Goal: Task Accomplishment & Management: Manage account settings

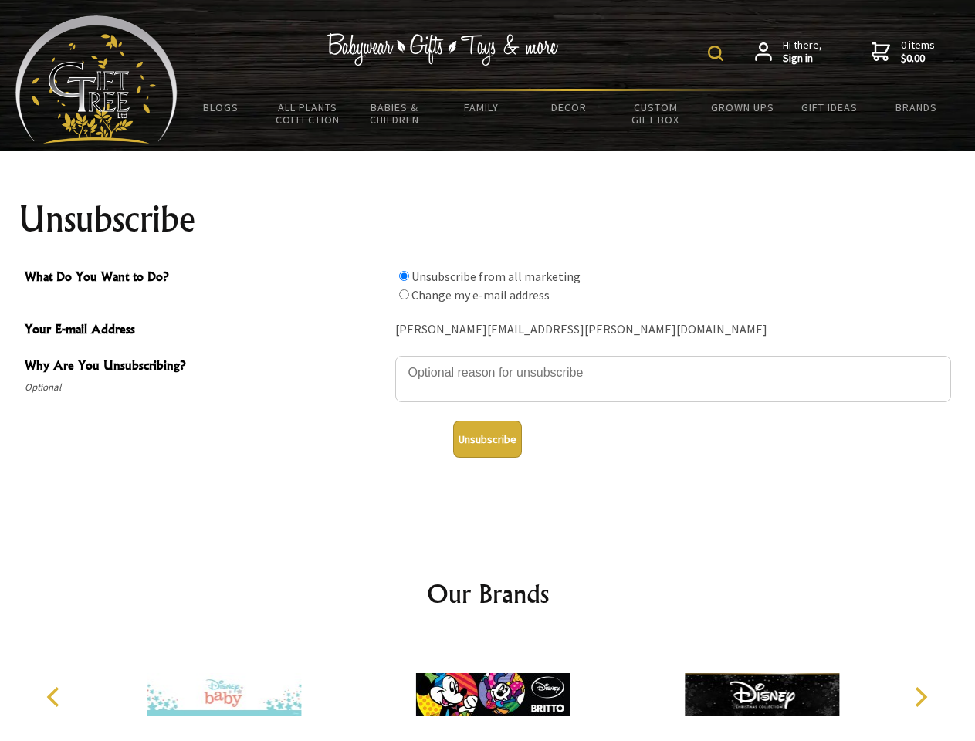
click at [718, 53] on img at bounding box center [715, 53] width 15 height 15
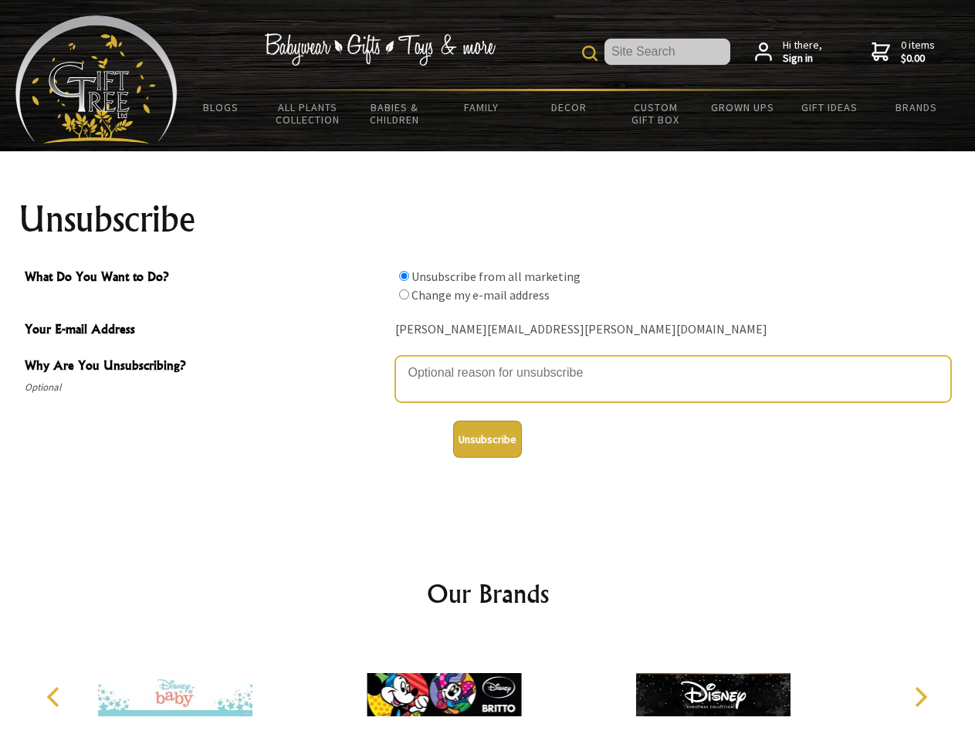
click at [488, 361] on textarea "Why Are You Unsubscribing?" at bounding box center [673, 379] width 556 height 46
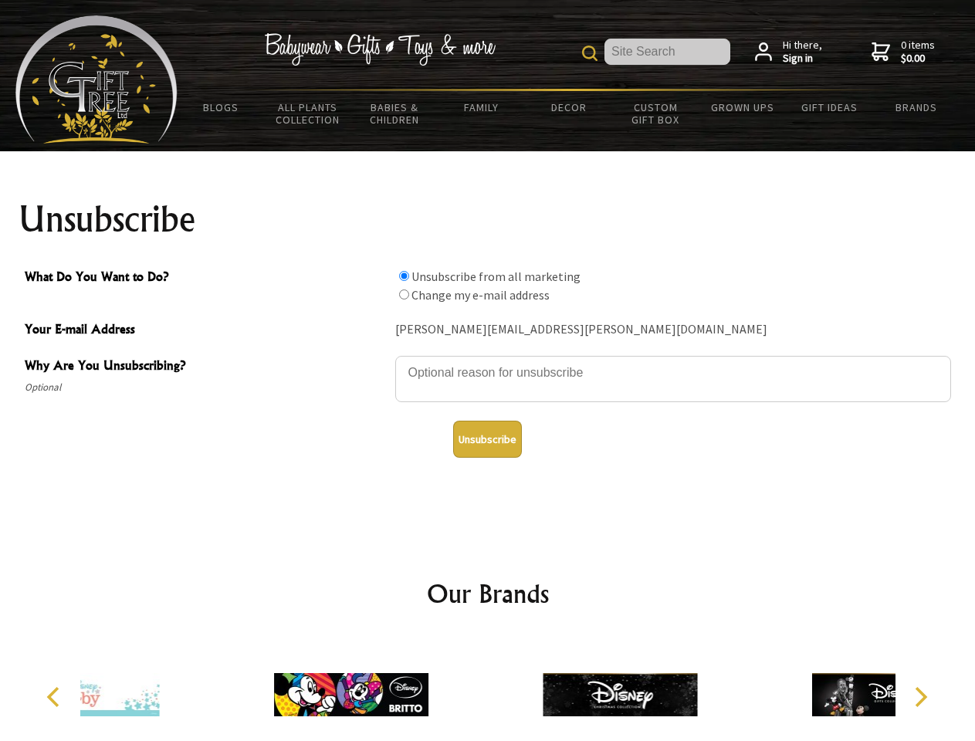
click at [404, 276] on input "What Do You Want to Do?" at bounding box center [404, 276] width 10 height 10
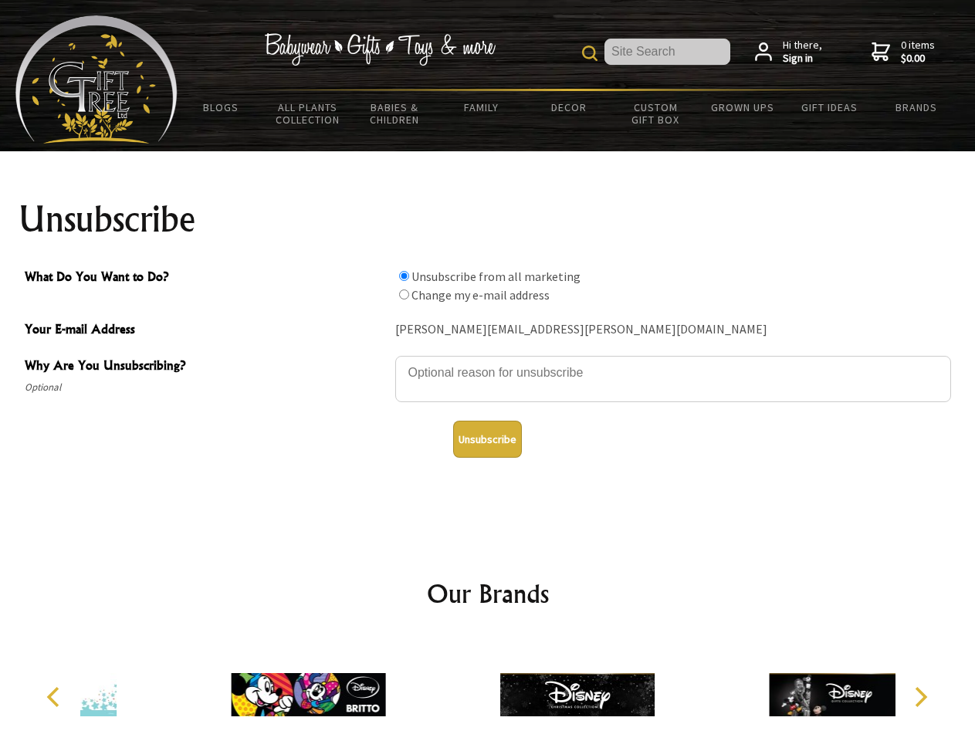
click at [404, 294] on input "What Do You Want to Do?" at bounding box center [404, 294] width 10 height 10
radio input "true"
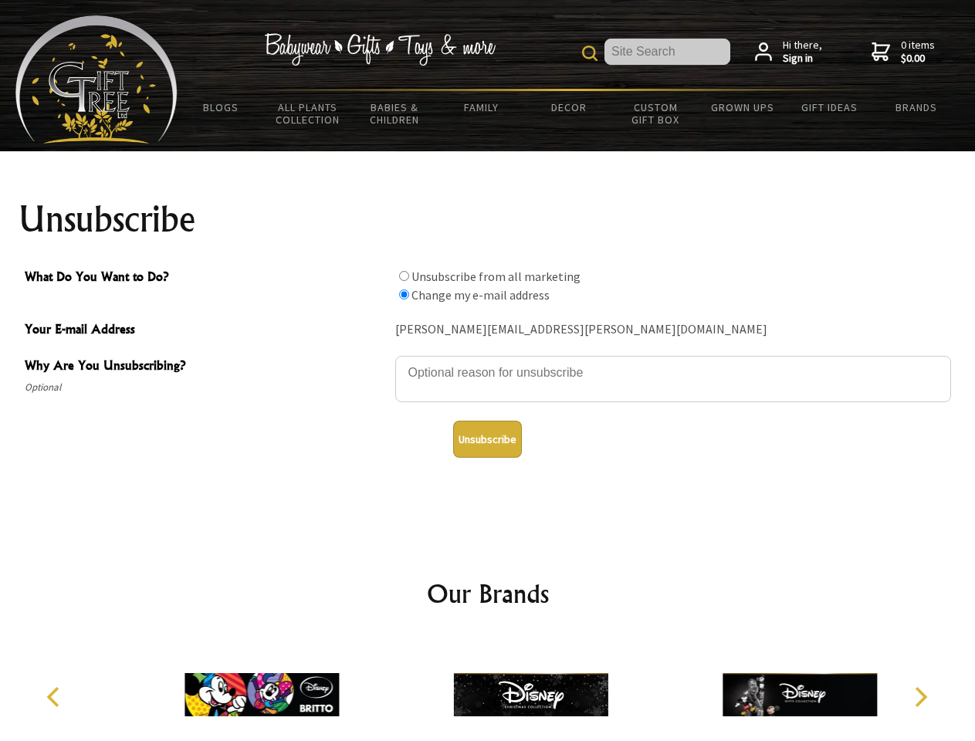
click at [487, 439] on button "Unsubscribe" at bounding box center [487, 439] width 69 height 37
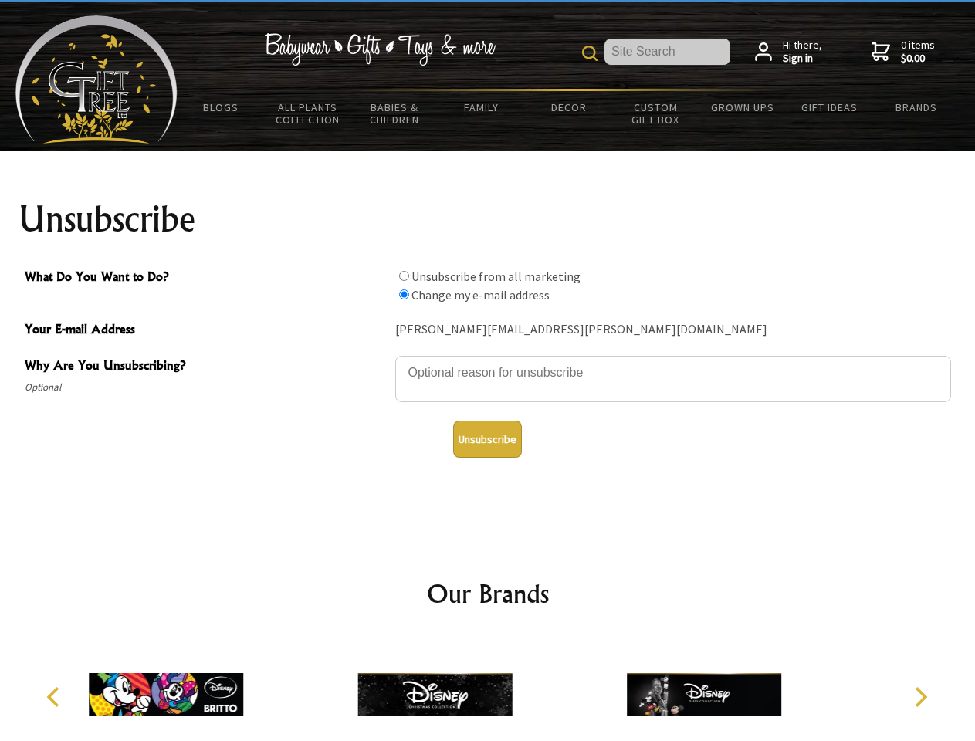
click at [56, 697] on icon "Previous" at bounding box center [55, 697] width 20 height 20
click at [920, 697] on icon "Next" at bounding box center [919, 697] width 20 height 20
